Goal: Task Accomplishment & Management: Use online tool/utility

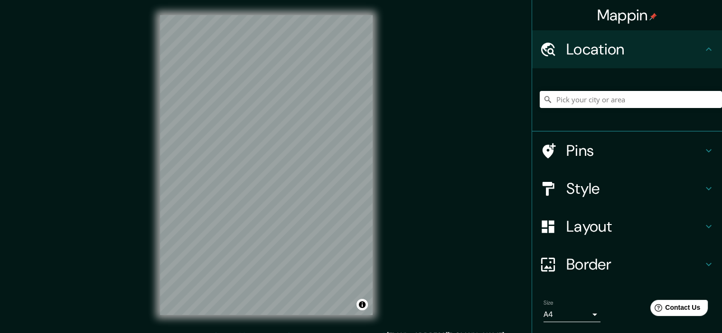
click at [601, 184] on h4 "Style" at bounding box center [634, 188] width 137 height 19
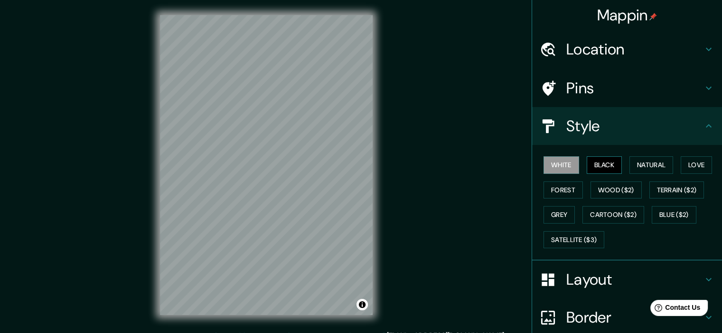
click at [593, 167] on button "Black" at bounding box center [604, 166] width 36 height 18
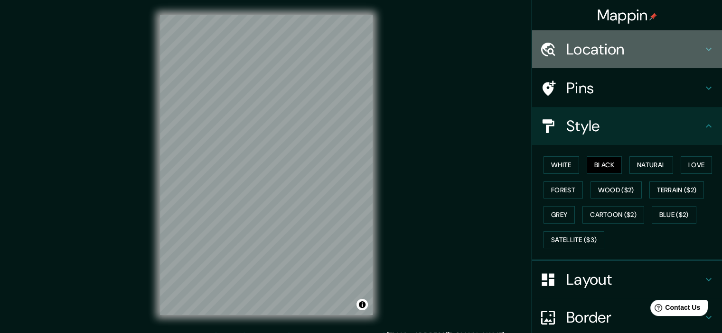
click at [609, 47] on h4 "Location" at bounding box center [634, 49] width 137 height 19
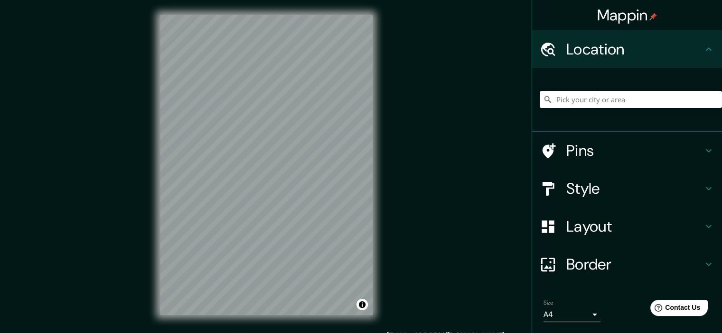
click at [602, 97] on input "Pick your city or area" at bounding box center [630, 99] width 182 height 17
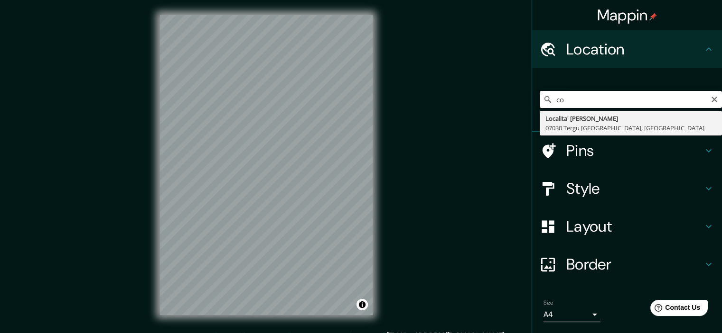
type input "c"
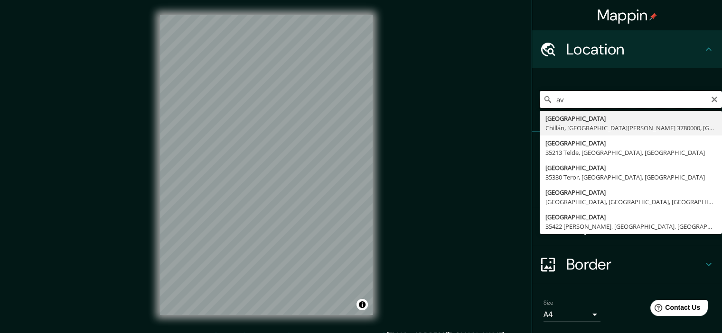
type input "a"
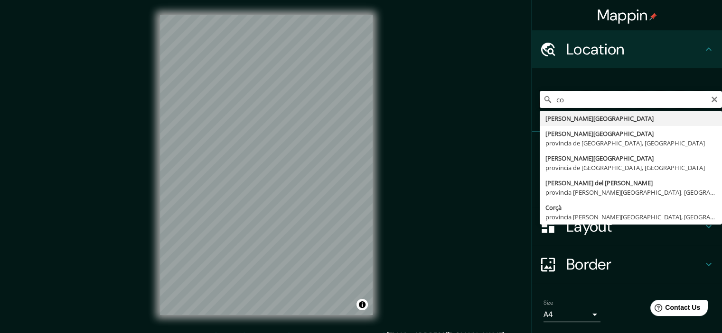
type input "c"
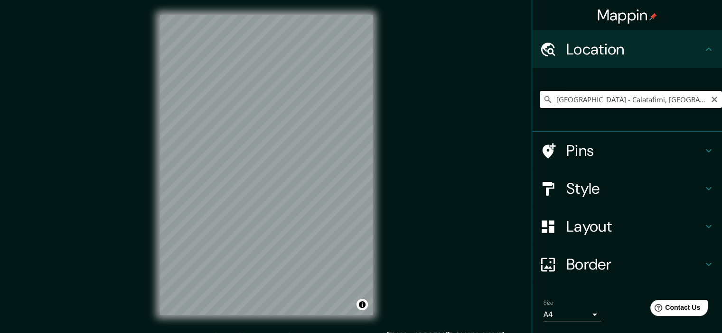
click at [583, 100] on input "[GEOGRAPHIC_DATA] - Calatafimi, [GEOGRAPHIC_DATA], [GEOGRAPHIC_DATA][PERSON_NAM…" at bounding box center [630, 99] width 182 height 17
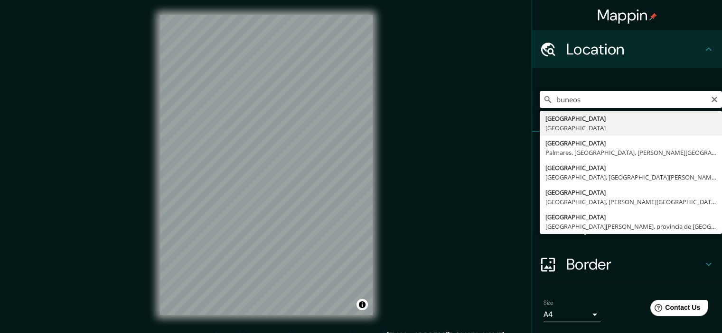
type input "[GEOGRAPHIC_DATA], [GEOGRAPHIC_DATA]"
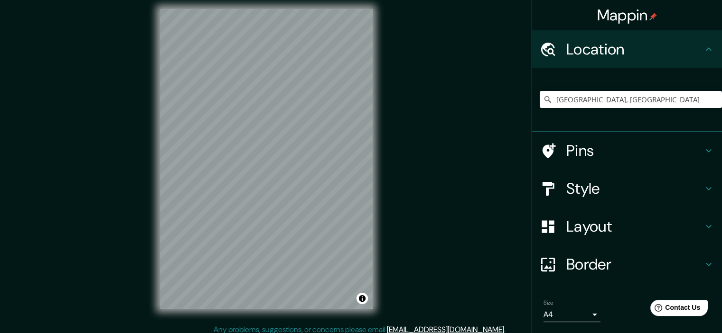
scroll to position [12, 0]
